Goal: Task Accomplishment & Management: Use online tool/utility

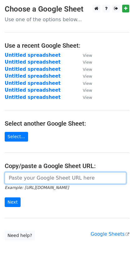
click at [27, 174] on input "url" at bounding box center [65, 178] width 121 height 12
paste input "https://docs.google.com/spreadsheets/d/1nBZAoBZd5ZKRTl53TOIQ1g_FeOFwJDH_2t0LFgV…"
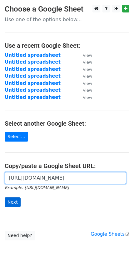
type input "https://docs.google.com/spreadsheets/d/1nBZAoBZd5ZKRTl53TOIQ1g_FeOFwJDH_2t0LFgV…"
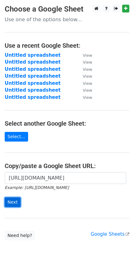
click at [11, 202] on input "Next" at bounding box center [13, 202] width 16 height 10
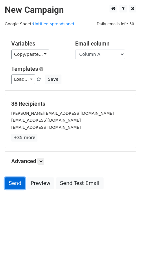
click at [10, 185] on link "Send" at bounding box center [15, 183] width 21 height 12
